Goal: Transaction & Acquisition: Purchase product/service

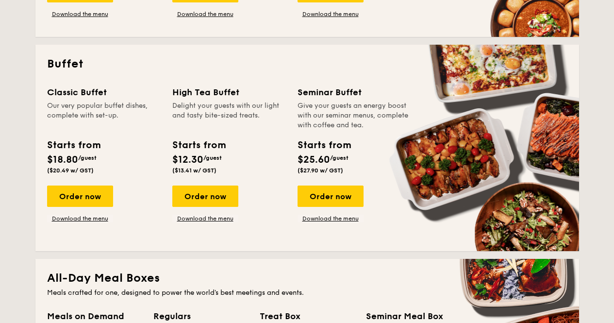
scroll to position [413, 0]
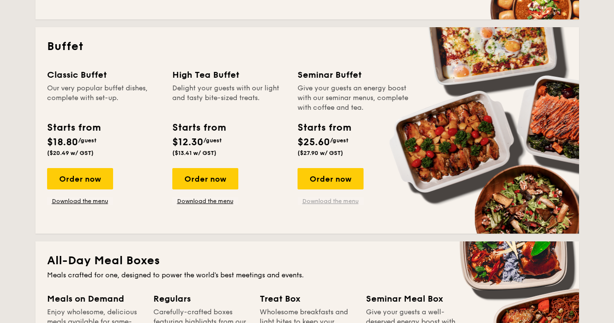
click at [328, 199] on link "Download the menu" at bounding box center [331, 201] width 66 height 8
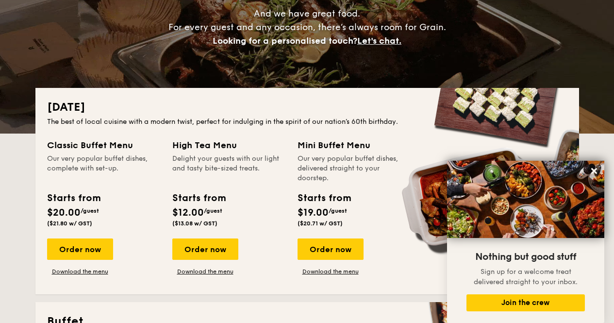
scroll to position [198, 0]
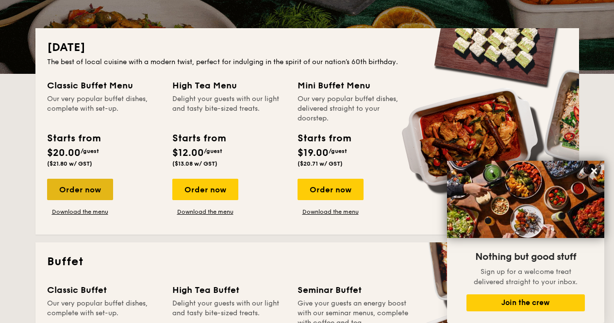
click at [92, 193] on div "Order now" at bounding box center [80, 189] width 66 height 21
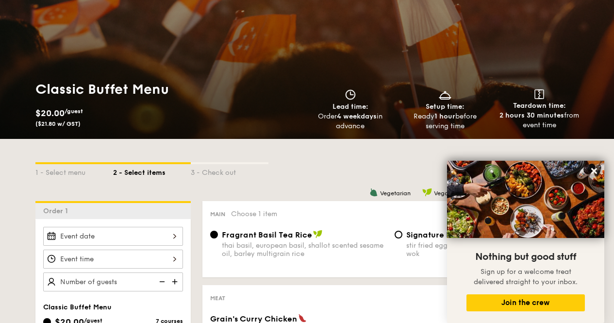
scroll to position [67, 0]
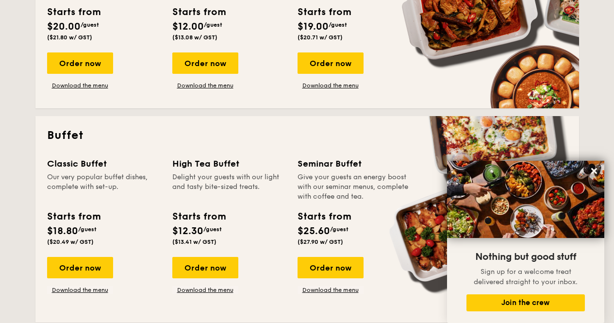
scroll to position [382, 0]
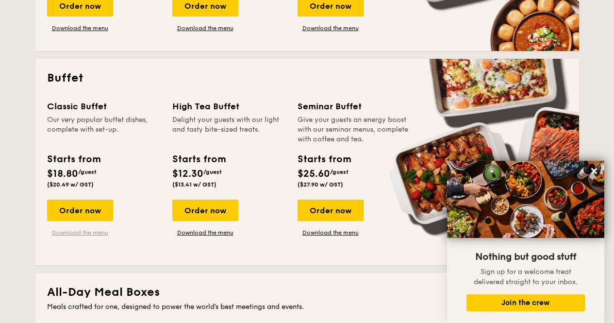
click at [82, 232] on link "Download the menu" at bounding box center [80, 233] width 66 height 8
